Goal: Task Accomplishment & Management: Use online tool/utility

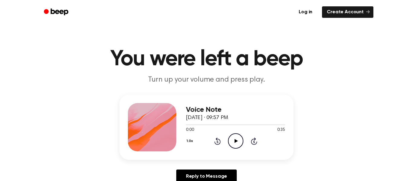
click at [233, 140] on icon "Play Audio" at bounding box center [235, 140] width 15 height 15
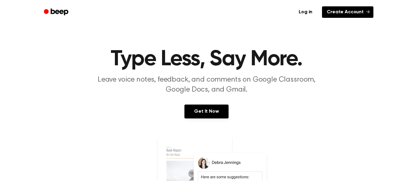
click at [324, 14] on link "Create Account" at bounding box center [347, 11] width 51 height 11
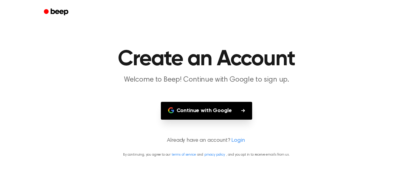
click at [202, 109] on button "Continue with Google" at bounding box center [207, 111] width 92 height 18
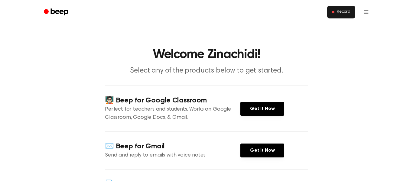
click at [336, 8] on button "Record" at bounding box center [341, 12] width 28 height 13
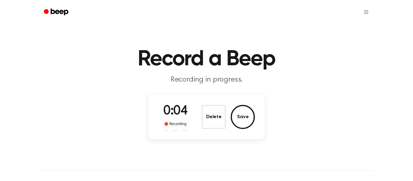
click at [174, 124] on div "Recording" at bounding box center [175, 124] width 25 height 6
click at [167, 124] on span at bounding box center [166, 124] width 4 height 4
click at [242, 121] on button "Save" at bounding box center [243, 117] width 24 height 24
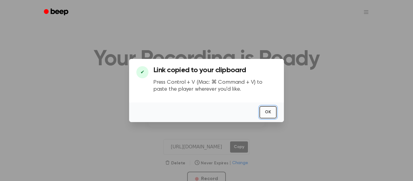
click at [275, 110] on button "OK" at bounding box center [267, 112] width 17 height 12
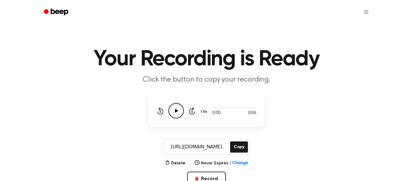
click at [174, 111] on icon "Play Audio" at bounding box center [175, 110] width 15 height 15
click at [178, 161] on button "Delete" at bounding box center [175, 163] width 20 height 6
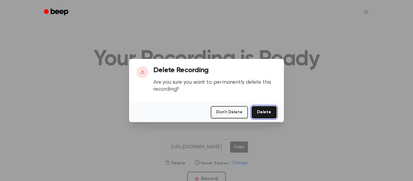
click at [264, 114] on button "Delete" at bounding box center [263, 112] width 25 height 12
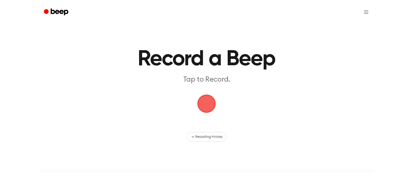
click at [203, 110] on span "button" at bounding box center [207, 104] width 20 height 20
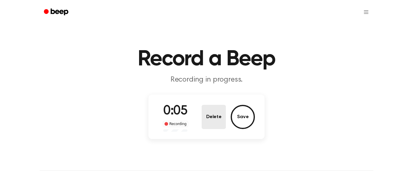
click at [220, 119] on button "Delete" at bounding box center [214, 117] width 24 height 24
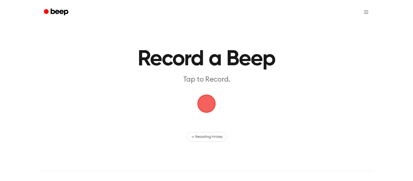
click at [207, 101] on span "button" at bounding box center [207, 104] width 20 height 20
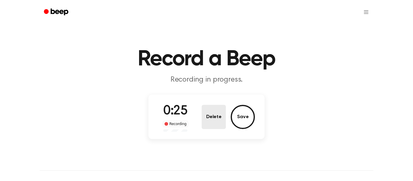
click at [216, 117] on button "Delete" at bounding box center [214, 117] width 24 height 24
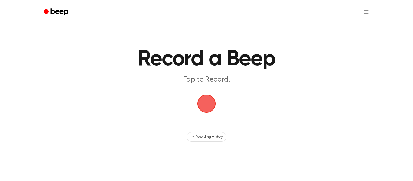
click at [208, 105] on span "button" at bounding box center [206, 104] width 18 height 18
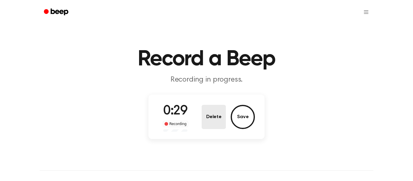
click at [217, 117] on button "Delete" at bounding box center [214, 117] width 24 height 24
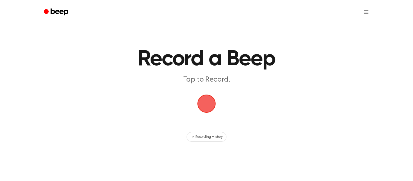
click at [206, 108] on span "button" at bounding box center [206, 103] width 17 height 17
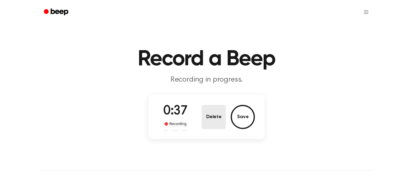
click at [217, 118] on button "Delete" at bounding box center [214, 117] width 24 height 24
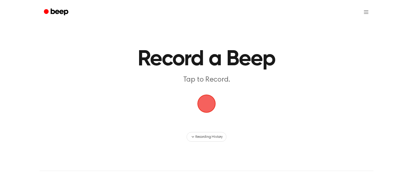
click at [199, 102] on span "button" at bounding box center [207, 104] width 20 height 20
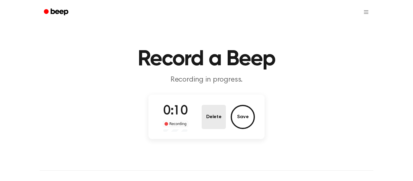
click at [220, 110] on button "Delete" at bounding box center [214, 117] width 24 height 24
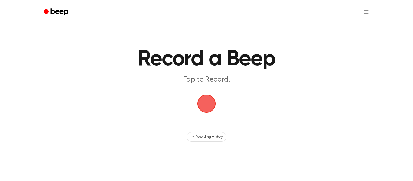
click at [210, 107] on span "button" at bounding box center [206, 104] width 18 height 18
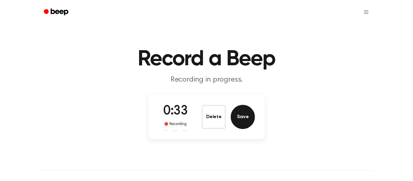
click at [249, 109] on button "Save" at bounding box center [243, 117] width 24 height 24
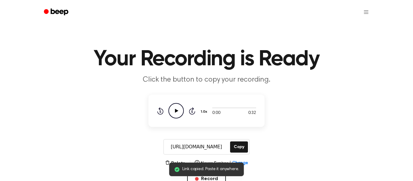
click at [173, 109] on icon "Play Audio" at bounding box center [175, 110] width 15 height 15
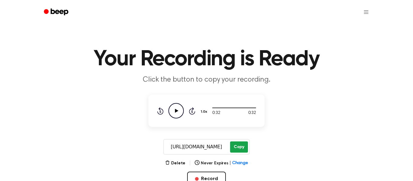
click at [236, 149] on button "Copy" at bounding box center [239, 146] width 18 height 11
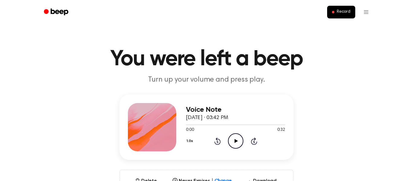
click at [233, 141] on icon "Play Audio" at bounding box center [235, 140] width 15 height 15
